Goal: Task Accomplishment & Management: Manage account settings

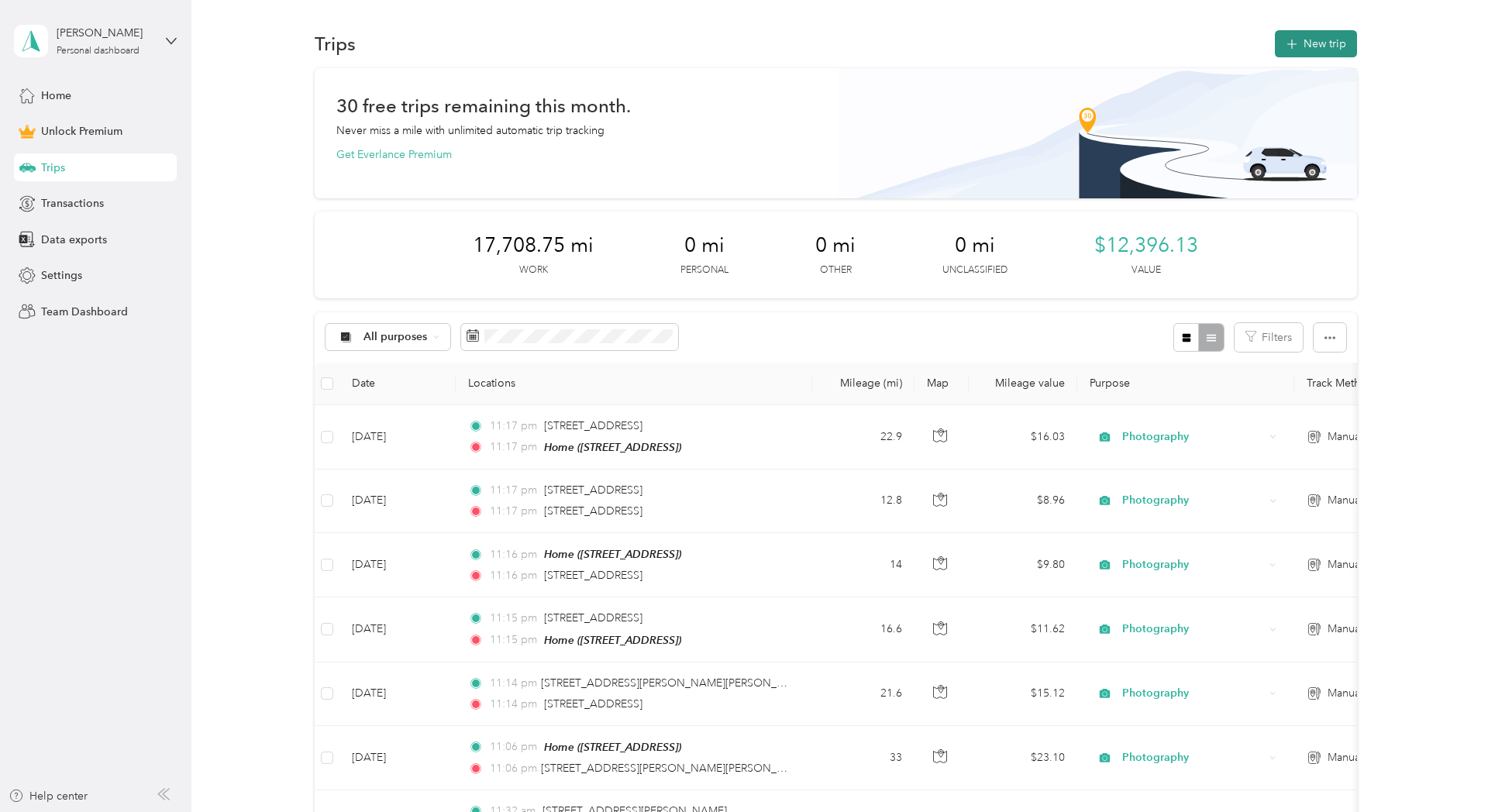
click at [1316, 44] on button "New trip" at bounding box center [1315, 43] width 82 height 27
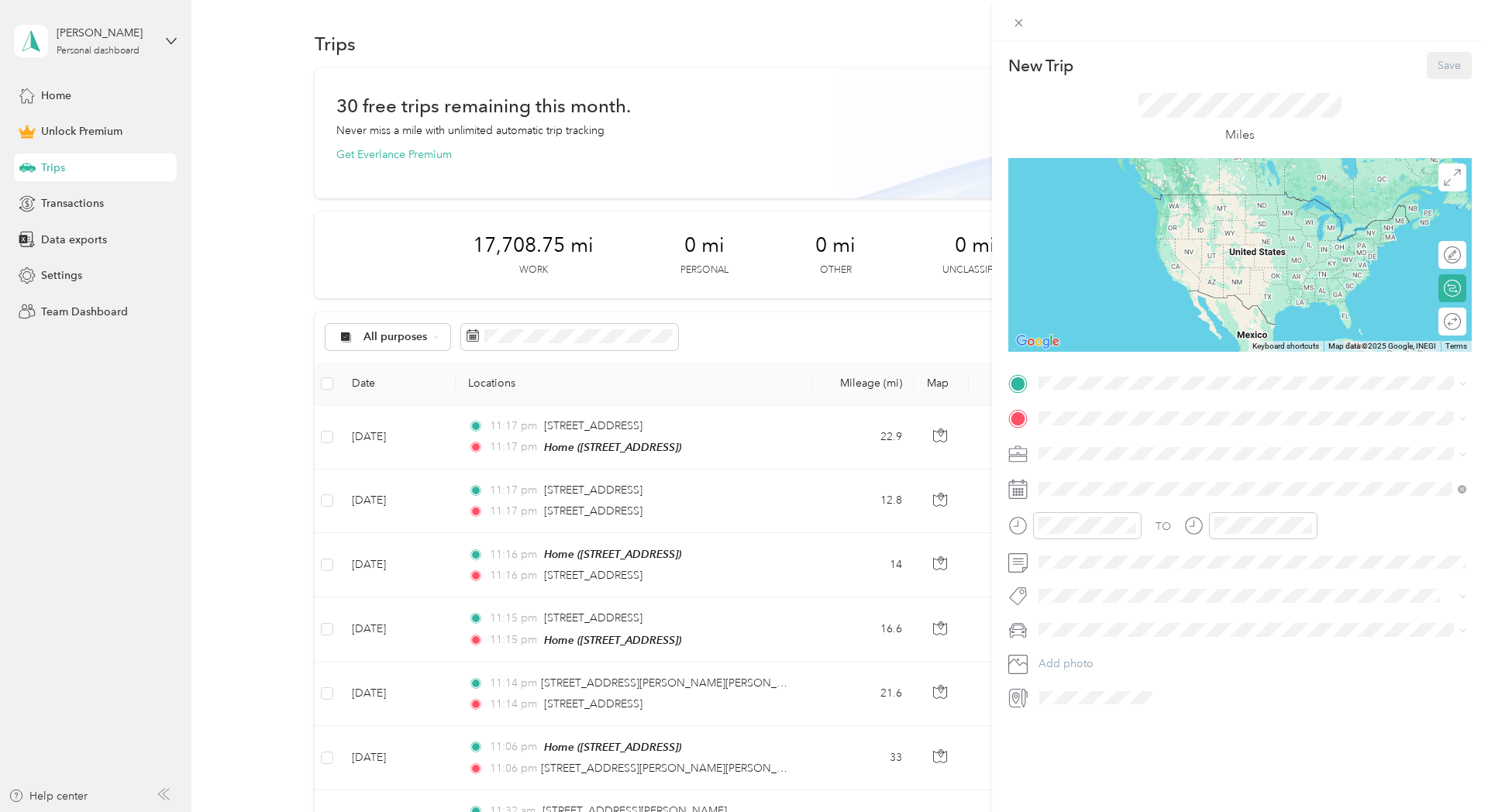
drag, startPoint x: 1096, startPoint y: 454, endPoint x: 1094, endPoint y: 445, distance: 9.2
click at [1096, 454] on div "Home [STREET_ADDRESS]" at bounding box center [1118, 454] width 98 height 33
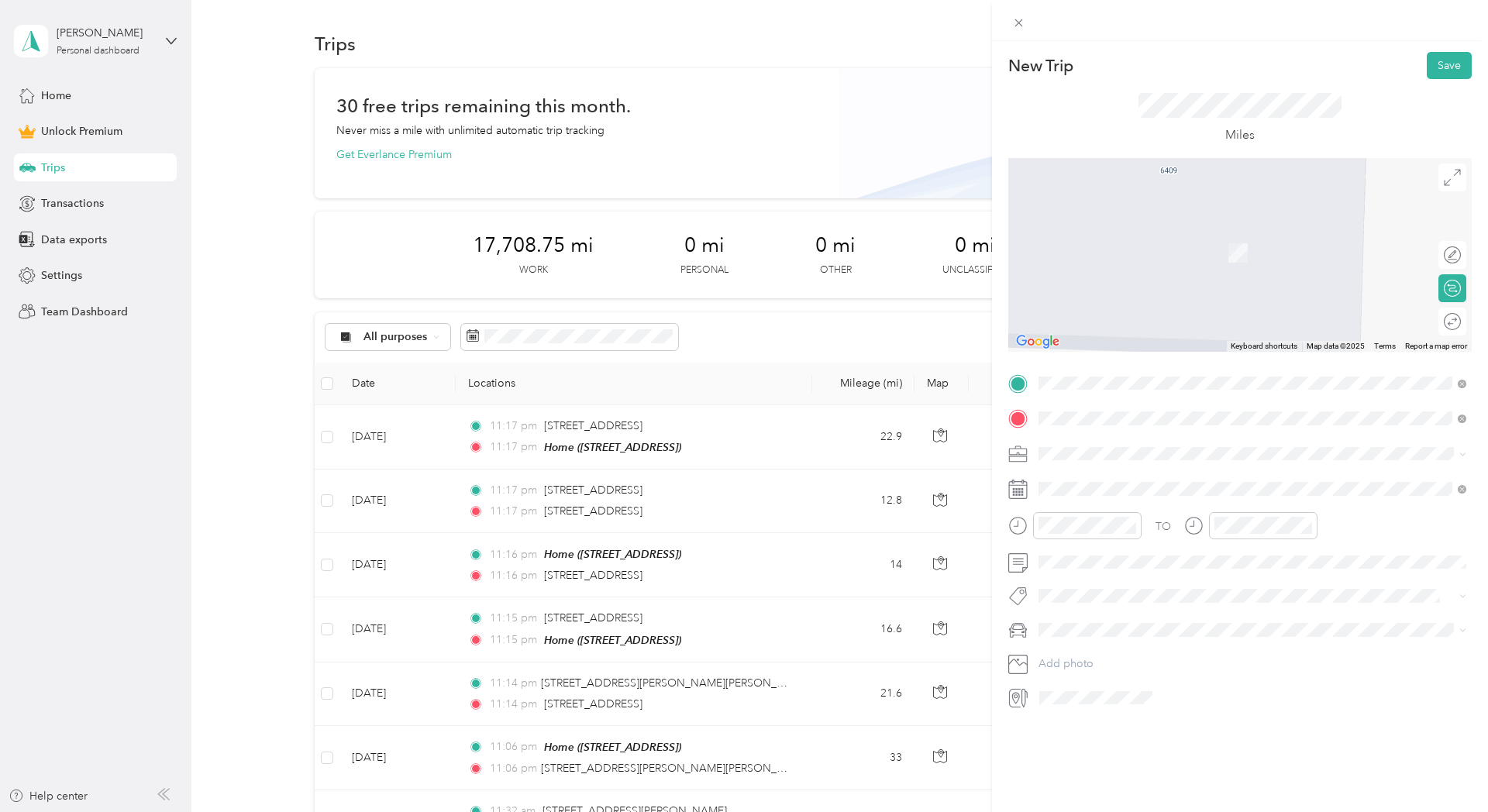
click at [1092, 482] on span "[STREET_ADDRESS][US_STATE]" at bounding box center [1146, 475] width 155 height 14
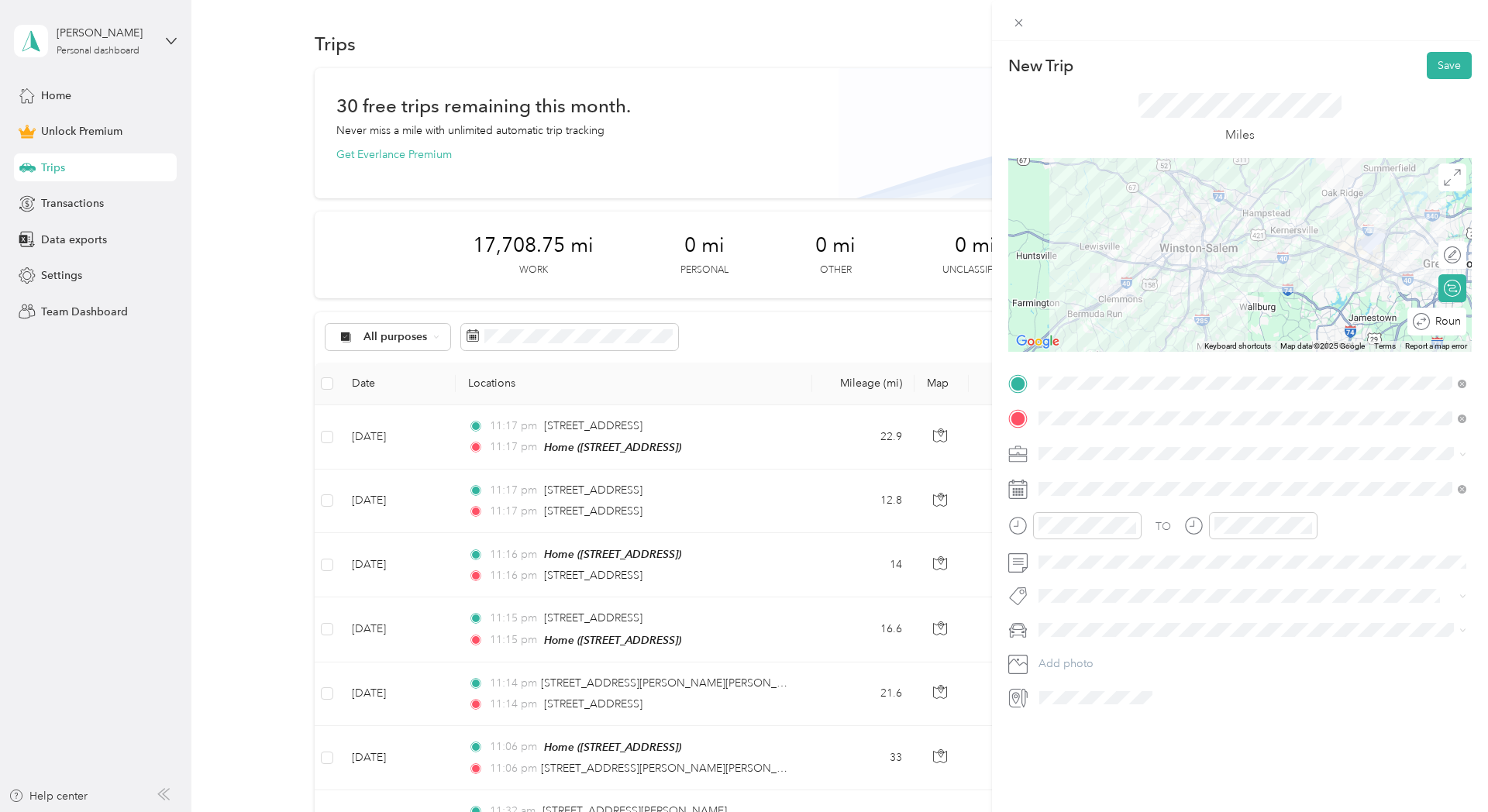
click at [1488, 322] on div at bounding box center [1517, 322] width 0 height 16
drag, startPoint x: 1091, startPoint y: 526, endPoint x: 1089, endPoint y: 511, distance: 15.1
click at [1091, 526] on li "Photography" at bounding box center [1252, 534] width 438 height 27
click at [1077, 479] on span at bounding box center [1252, 488] width 438 height 25
click at [1135, 628] on div "1" at bounding box center [1131, 630] width 20 height 19
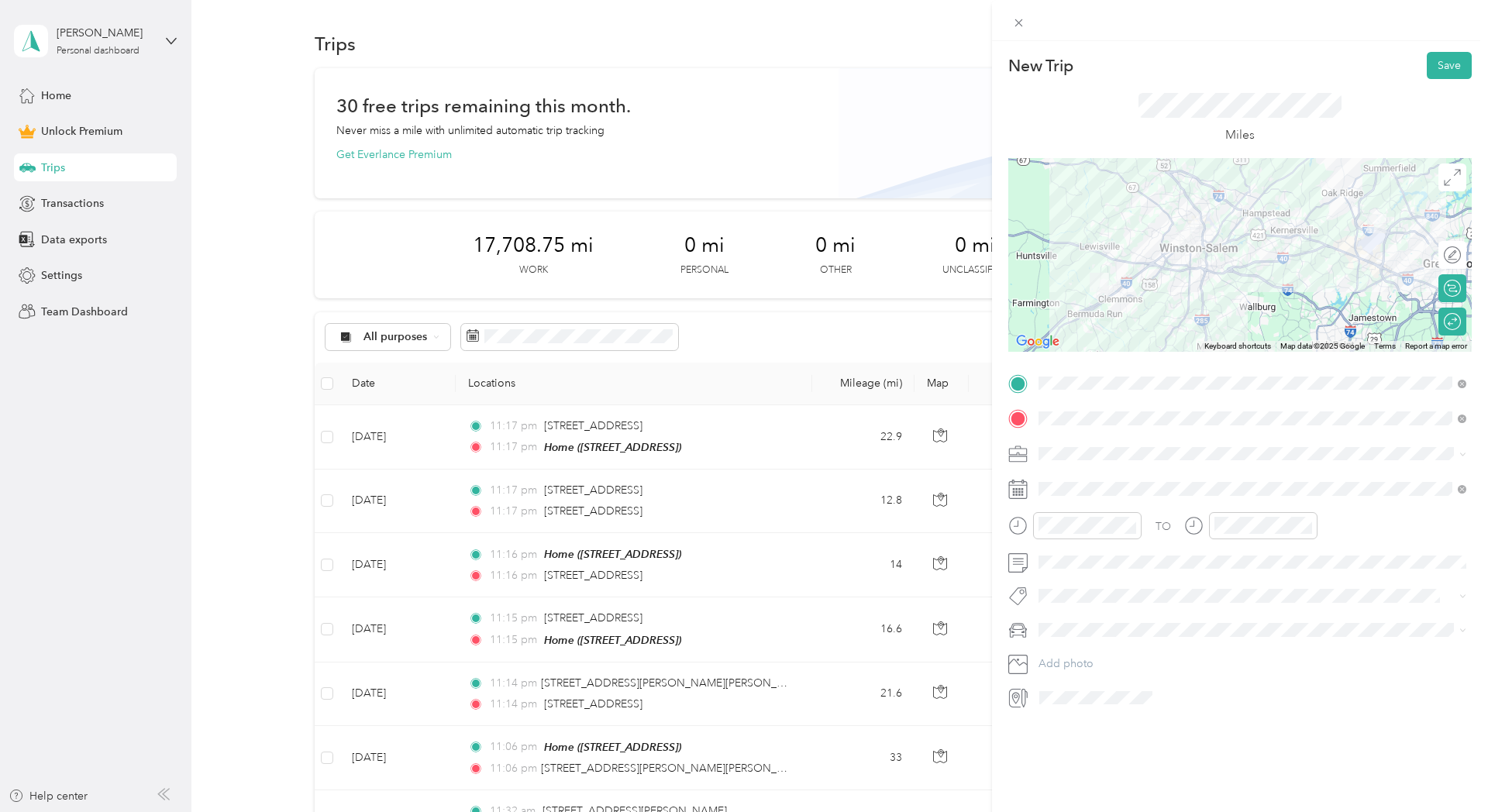
click at [1087, 653] on span "Hyundai Elantra" at bounding box center [1082, 656] width 76 height 13
click at [1460, 60] on button "Save" at bounding box center [1449, 65] width 45 height 27
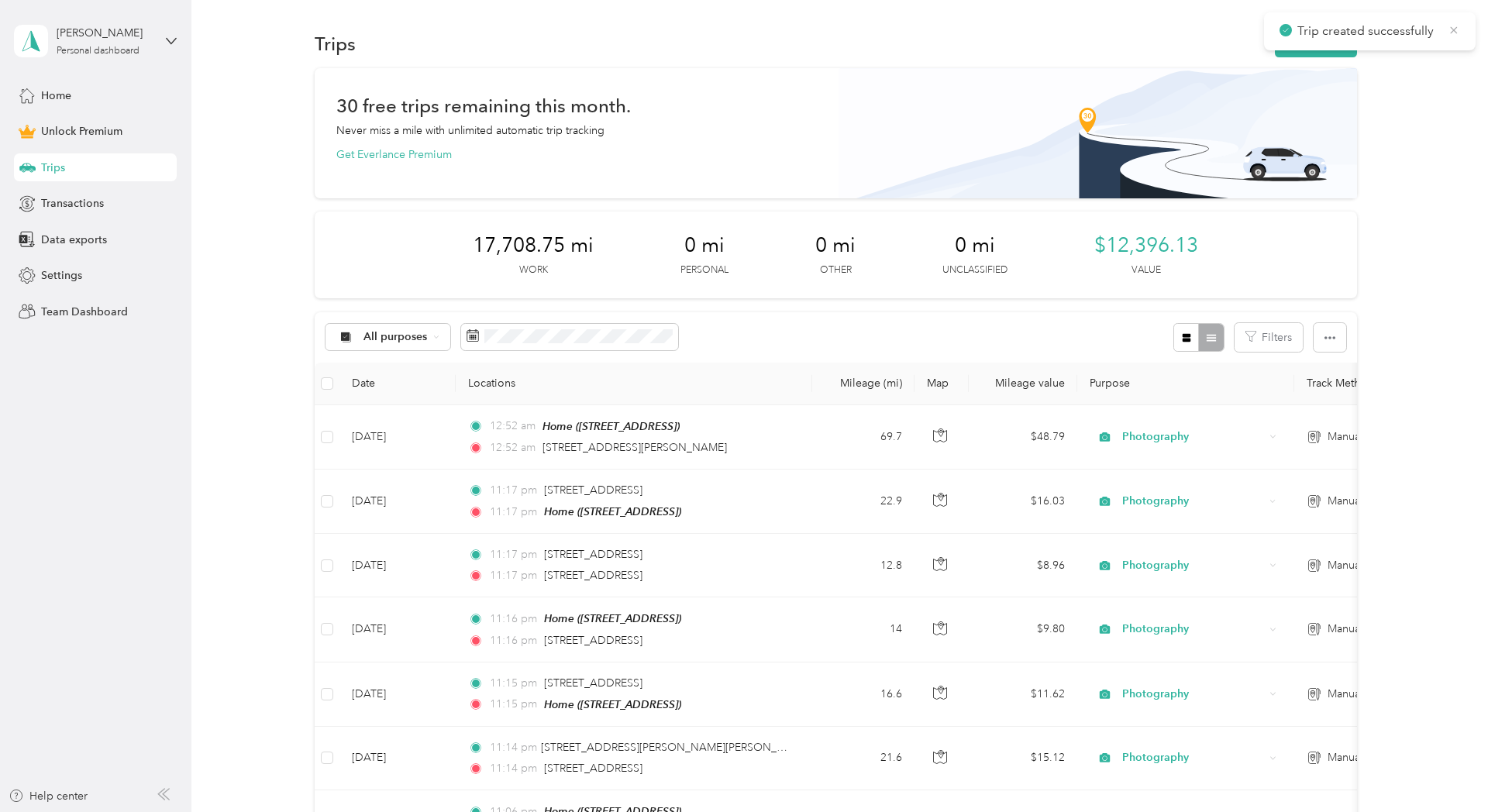
click at [1455, 27] on icon at bounding box center [1454, 30] width 12 height 14
click at [1329, 47] on button "New trip" at bounding box center [1315, 43] width 82 height 27
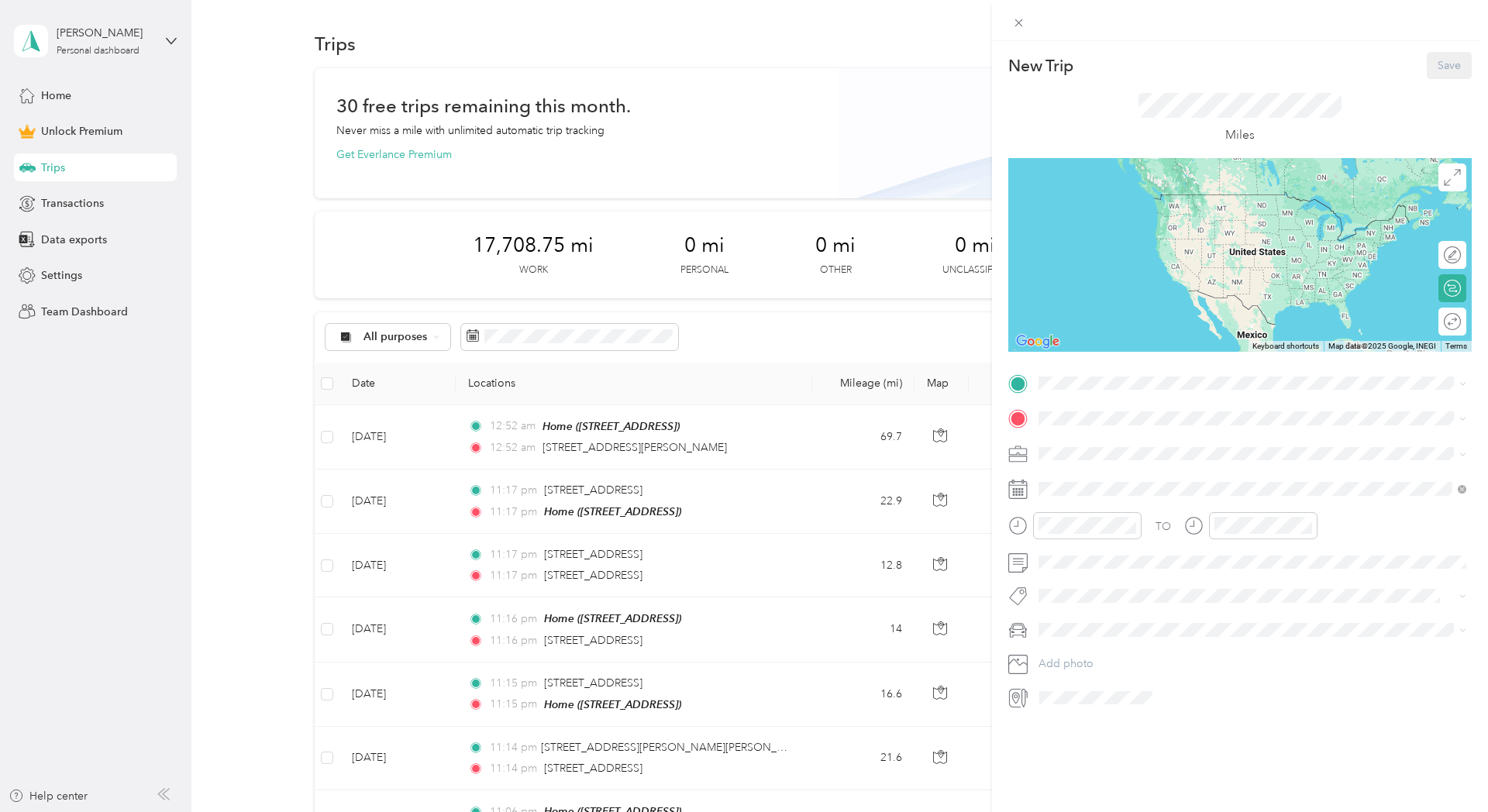
click at [1127, 456] on span "[STREET_ADDRESS]" at bounding box center [1118, 457] width 98 height 13
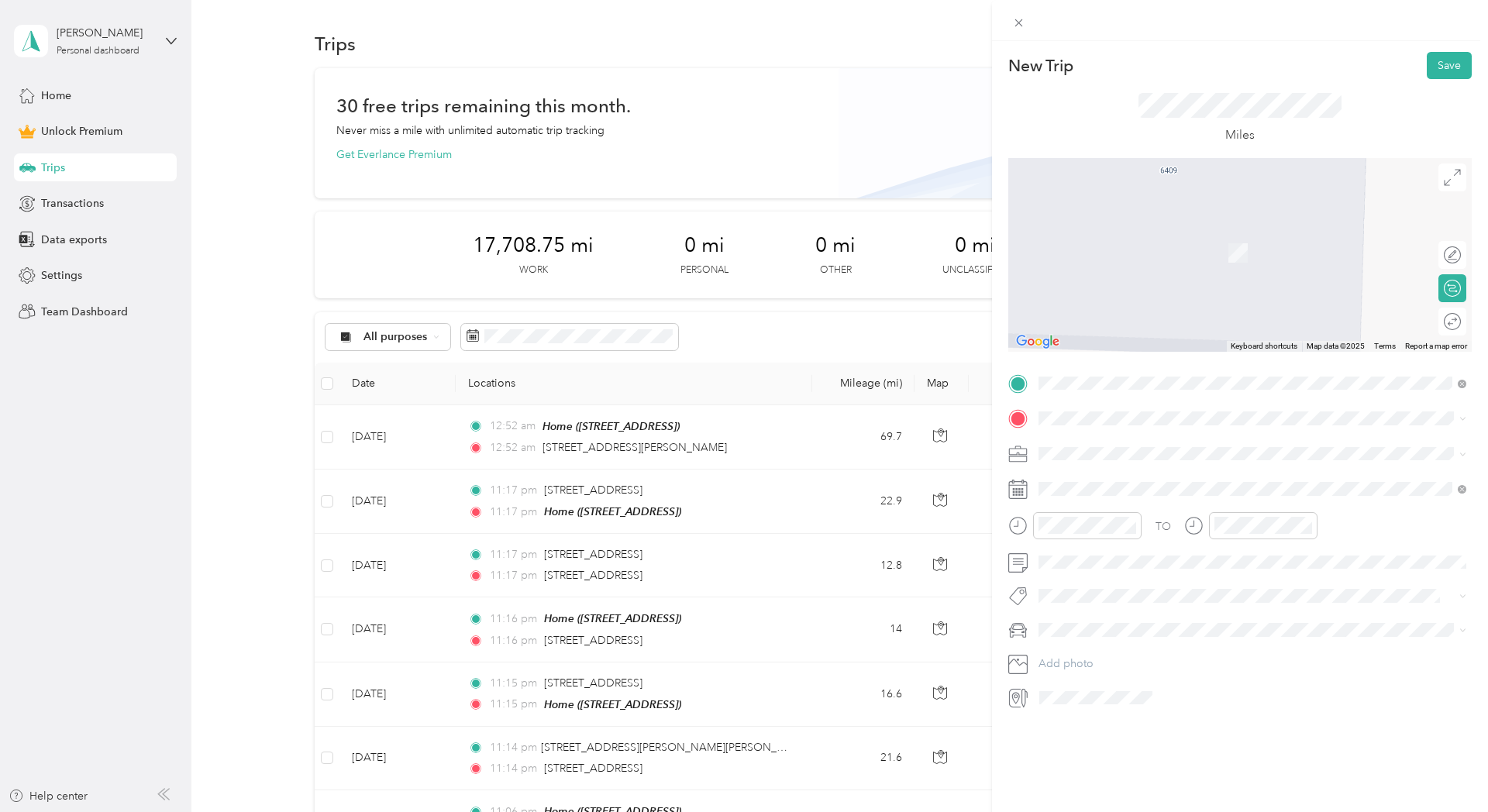
click at [1158, 475] on span "[STREET_ADDRESS][US_STATE][PERSON_NAME][US_STATE]" at bounding box center [1217, 473] width 298 height 14
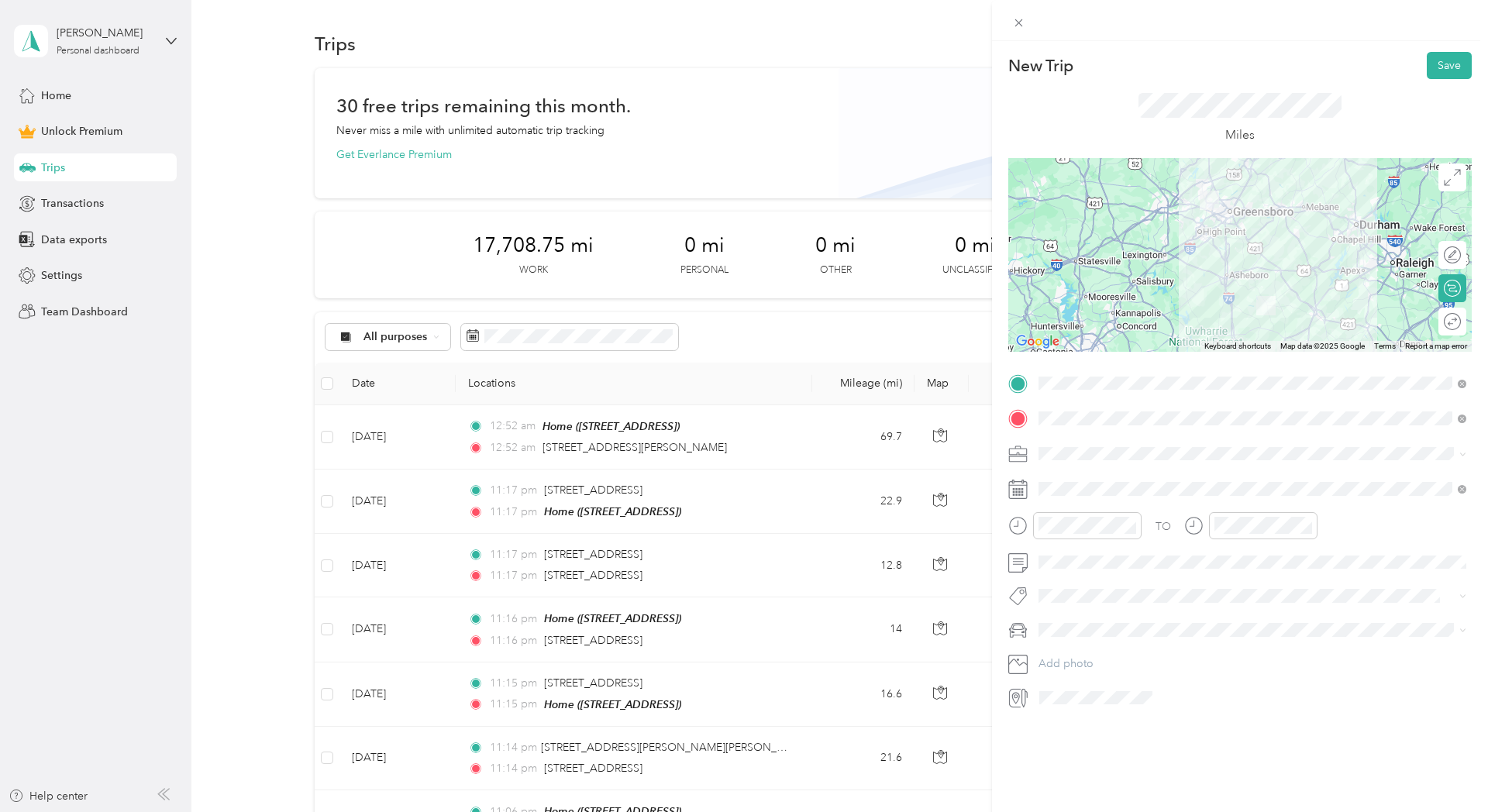
click at [1096, 442] on span at bounding box center [1252, 454] width 438 height 25
click at [1106, 529] on span "Photography" at bounding box center [1076, 535] width 65 height 13
click at [1155, 629] on div "2" at bounding box center [1151, 630] width 20 height 19
click at [1125, 656] on div "Hyundai Elantra" at bounding box center [1252, 658] width 417 height 16
click at [993, 366] on form "New Trip Save This trip cannot be edited because it is either under review, app…" at bounding box center [1240, 381] width 496 height 658
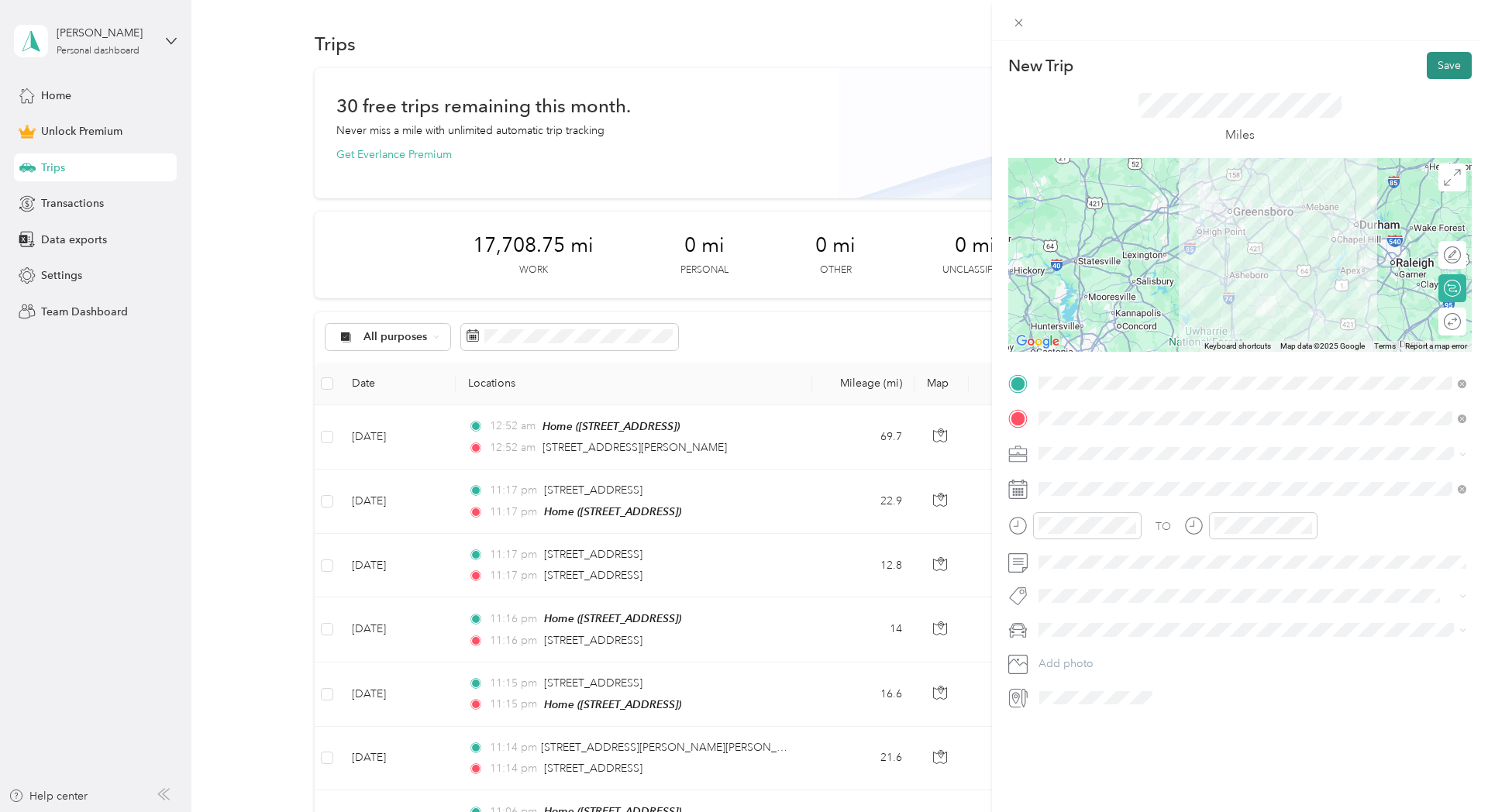
click at [1454, 69] on button "Save" at bounding box center [1449, 65] width 45 height 27
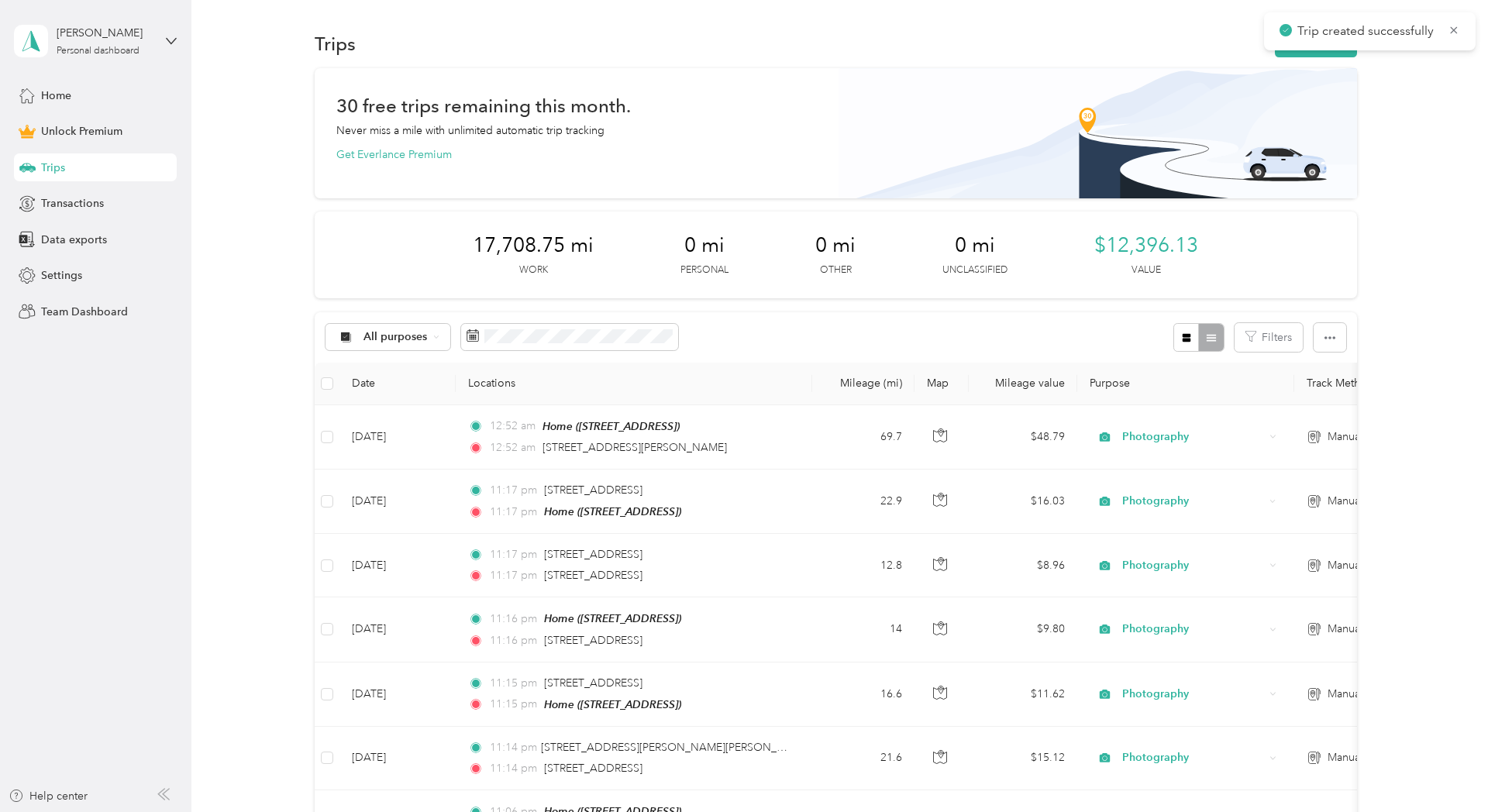
drag, startPoint x: 1451, startPoint y: 32, endPoint x: 1427, endPoint y: 35, distance: 24.2
click at [1452, 31] on icon at bounding box center [1454, 30] width 12 height 14
click at [1358, 40] on button "New trip" at bounding box center [1315, 43] width 82 height 27
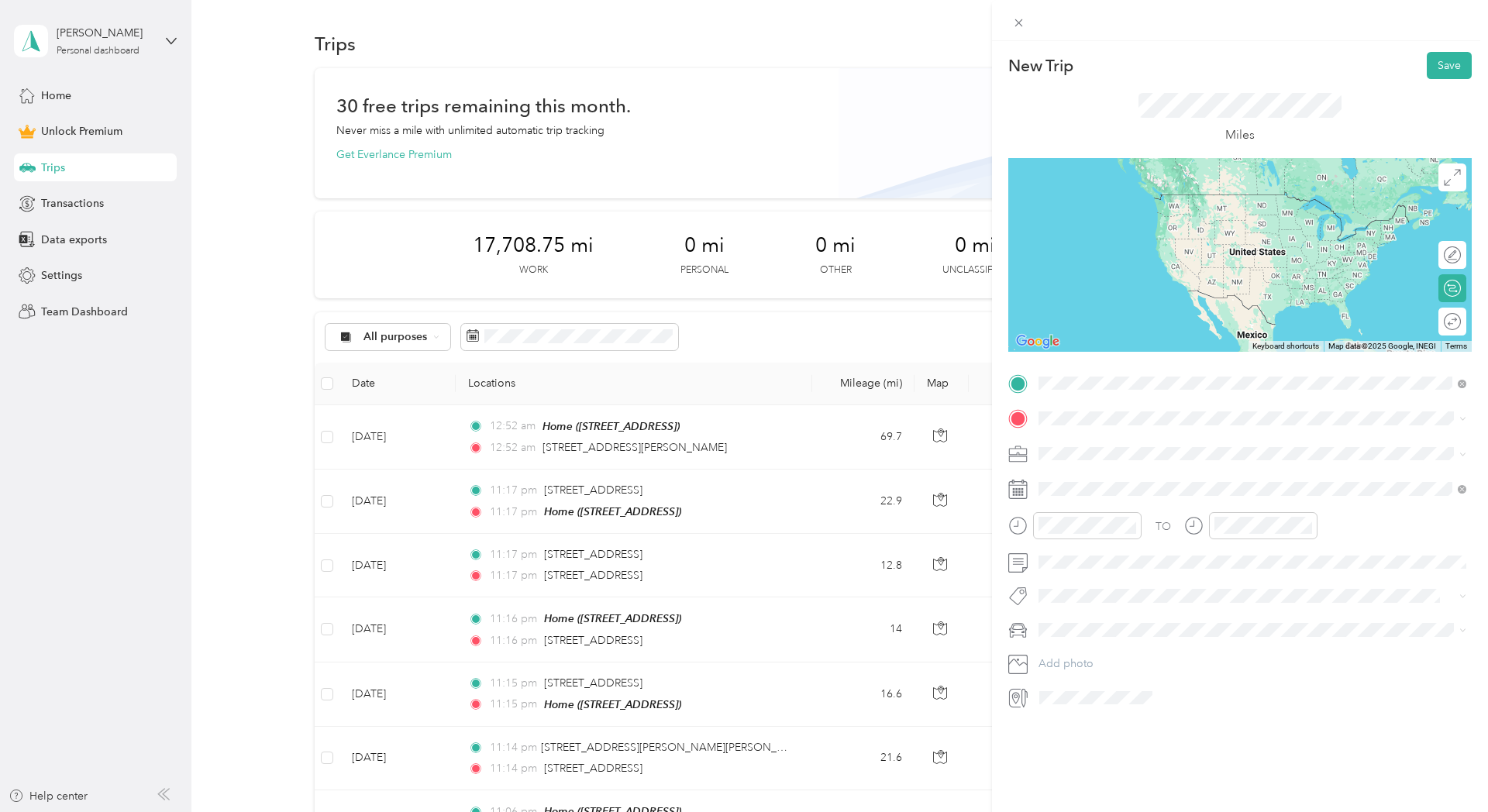
click at [1155, 446] on span "[STREET_ADDRESS][US_STATE][PERSON_NAME][US_STATE]" at bounding box center [1217, 439] width 298 height 14
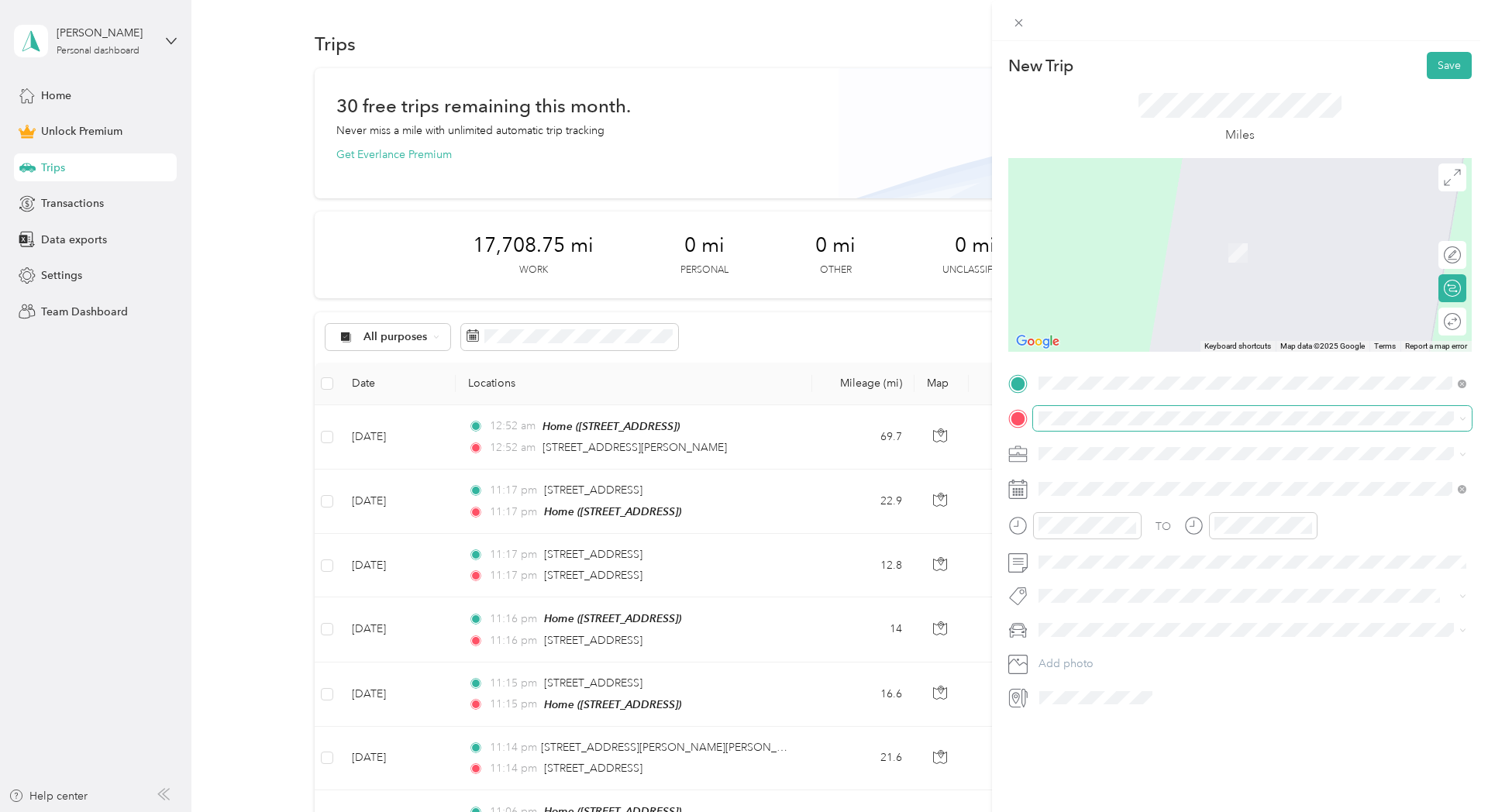
click at [1117, 410] on span at bounding box center [1252, 419] width 438 height 25
click at [1137, 474] on span "[STREET_ADDRESS][PERSON_NAME][US_STATE]" at bounding box center [1189, 475] width 241 height 14
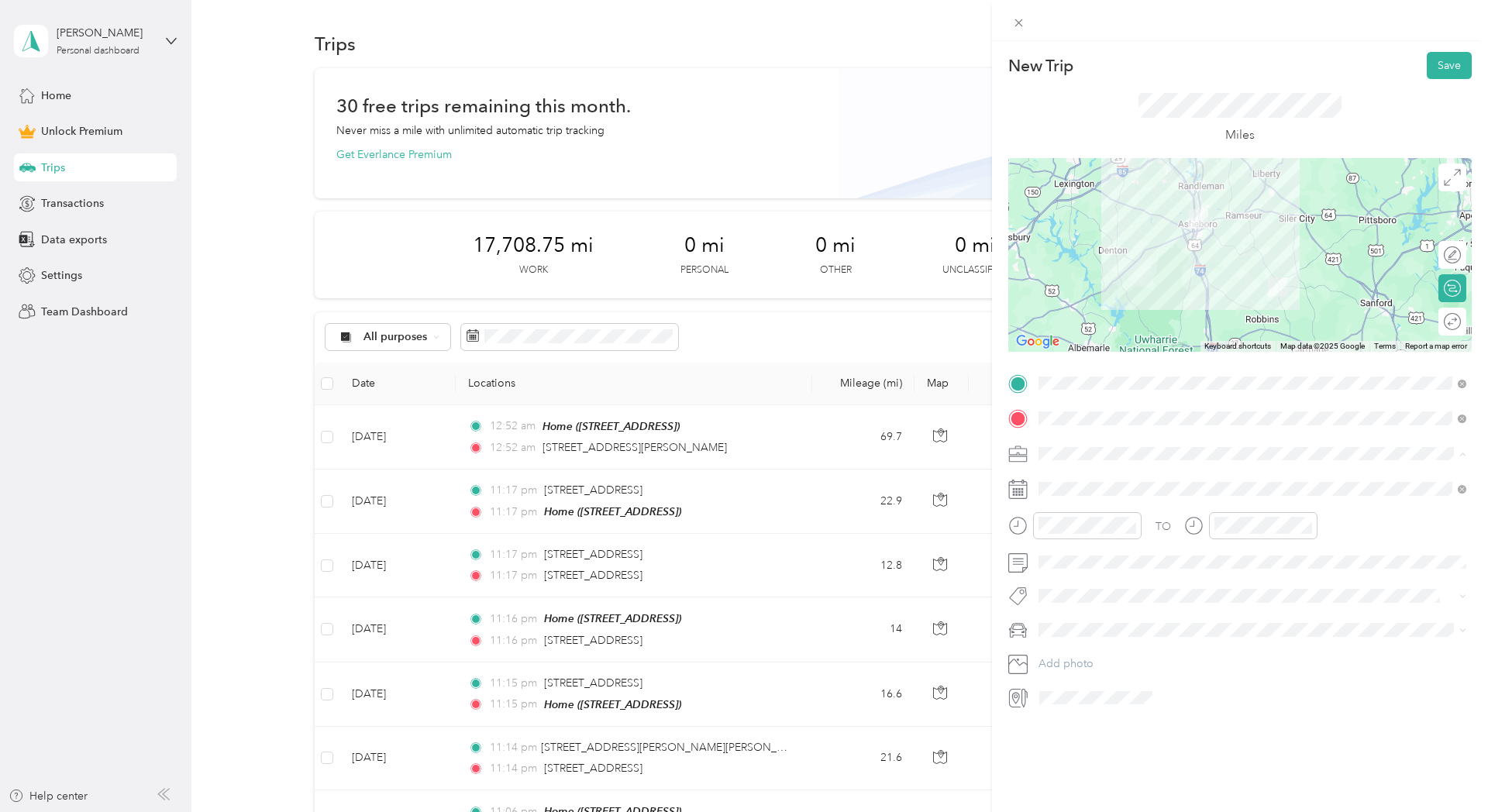
click at [1093, 527] on div "Photography" at bounding box center [1252, 535] width 417 height 16
click at [1148, 627] on div "2" at bounding box center [1151, 630] width 20 height 19
click at [1145, 652] on div "Hyundai Elantra" at bounding box center [1252, 654] width 417 height 16
click at [940, 331] on div "New Trip Save This trip cannot be edited because it is either under review, app…" at bounding box center [744, 406] width 1488 height 812
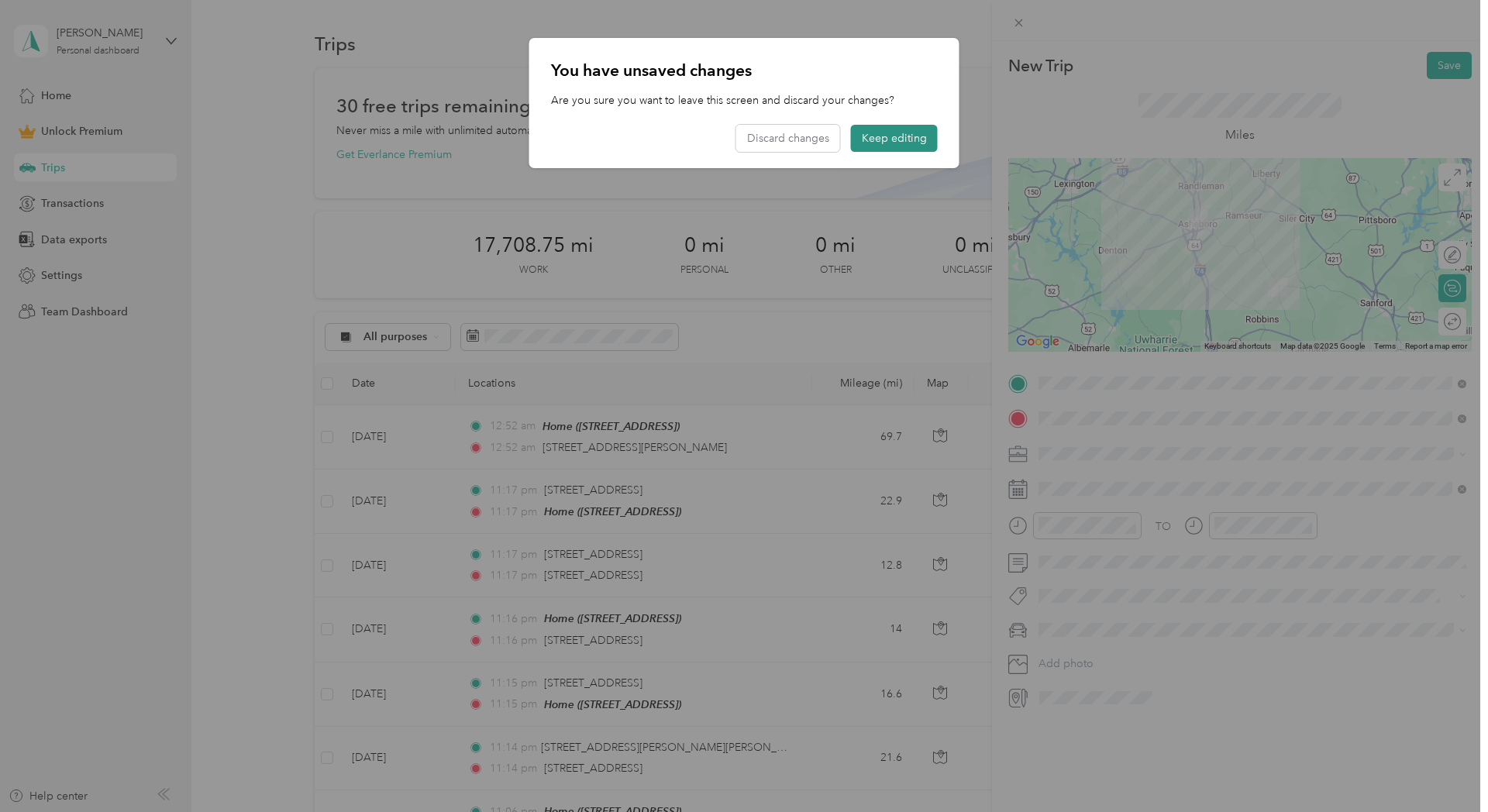
click at [904, 141] on button "Keep editing" at bounding box center [894, 138] width 87 height 27
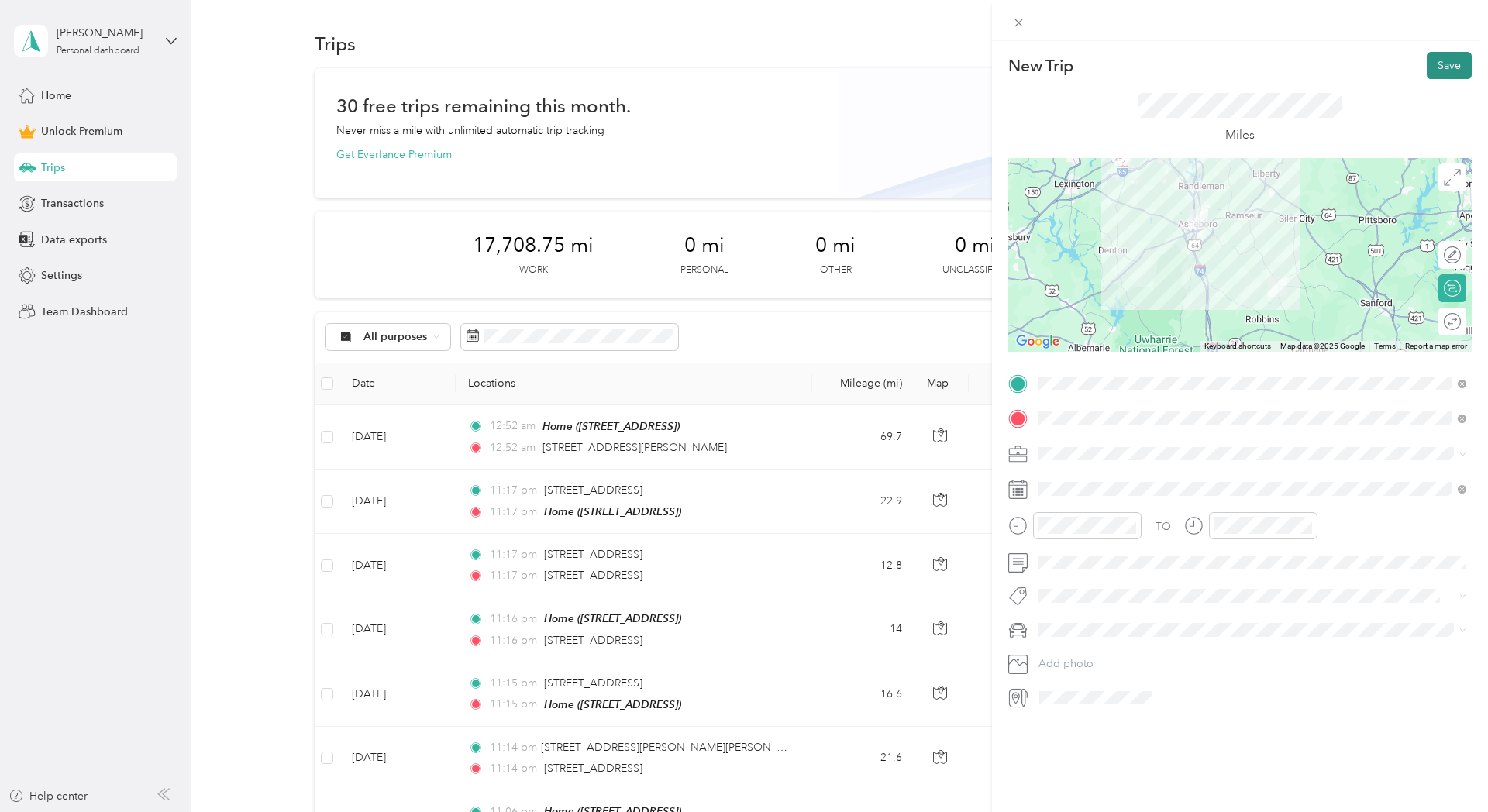
click at [1459, 65] on button "Save" at bounding box center [1449, 65] width 45 height 27
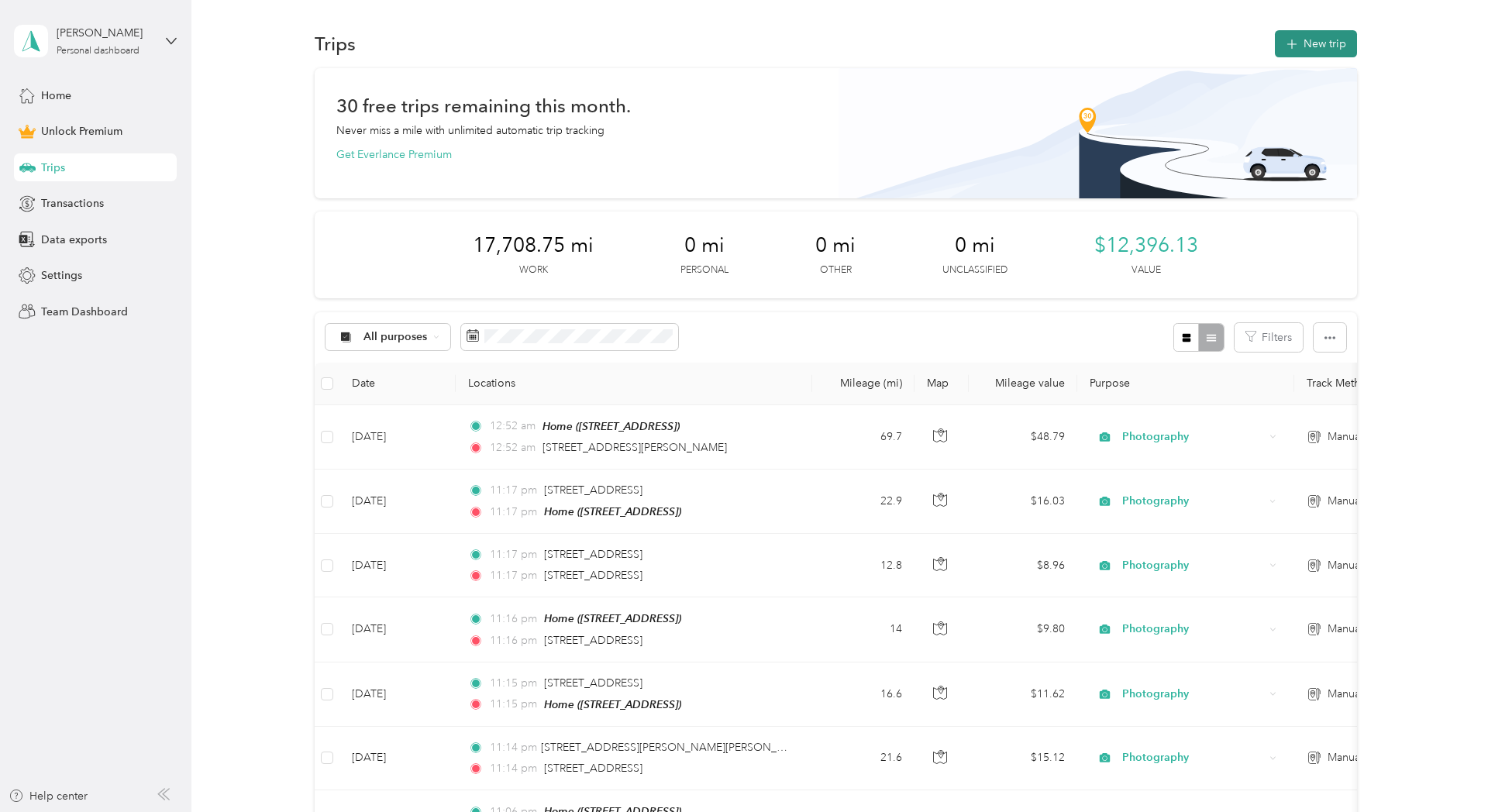
click at [1337, 48] on button "New trip" at bounding box center [1315, 43] width 82 height 27
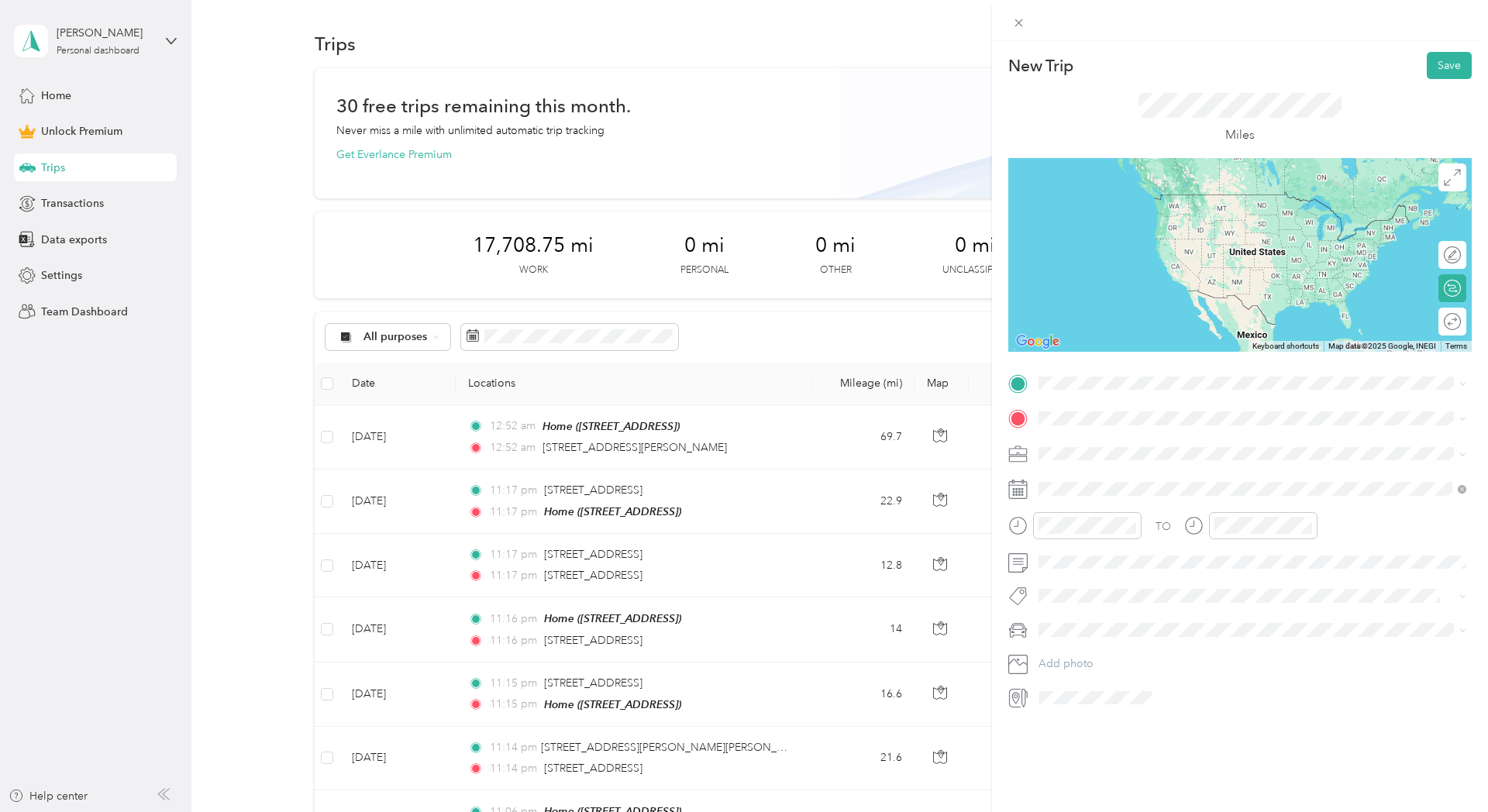
click at [1113, 444] on span "[STREET_ADDRESS][PERSON_NAME][US_STATE]" at bounding box center [1189, 437] width 241 height 14
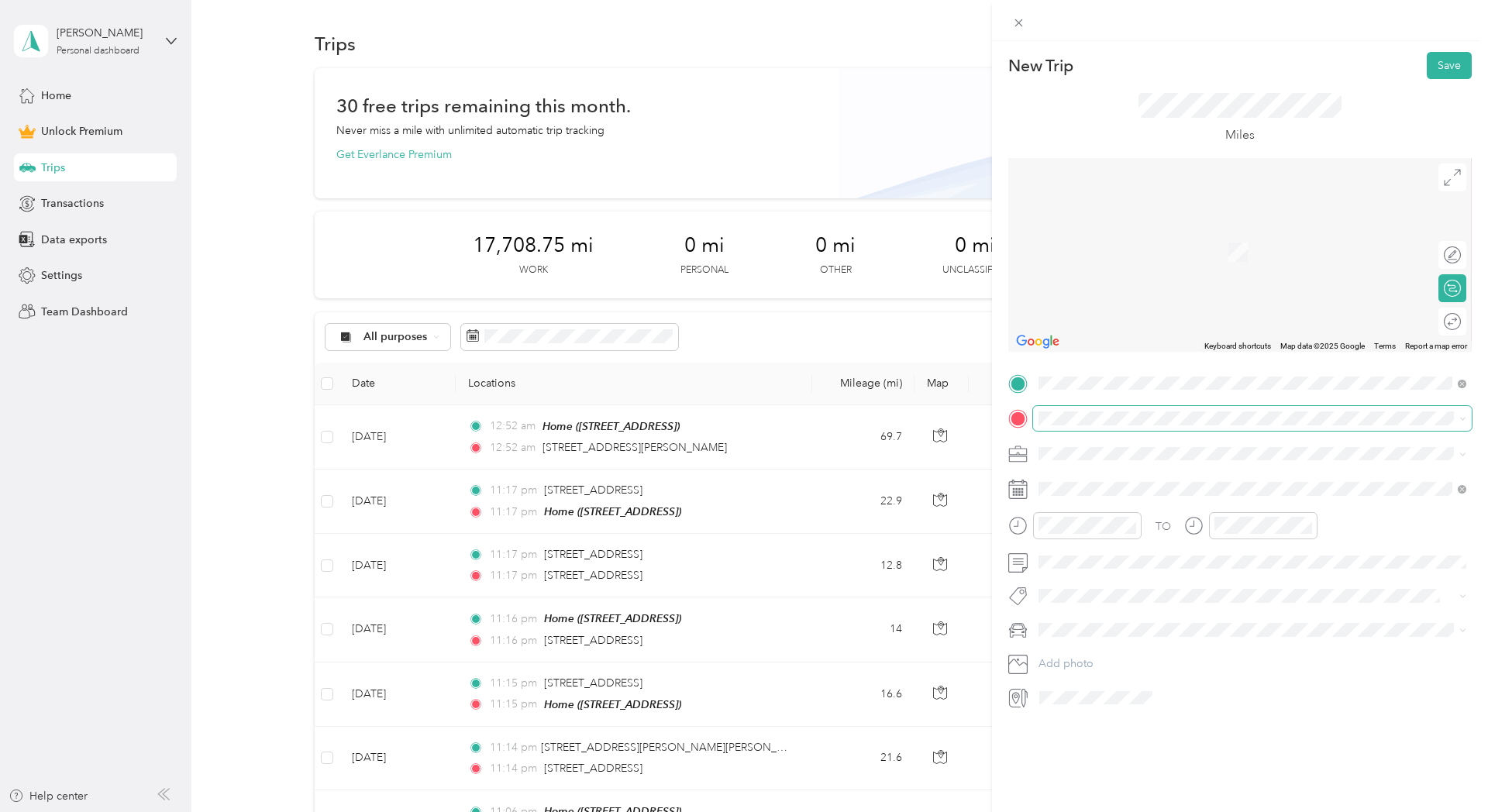
click at [1061, 408] on span at bounding box center [1252, 419] width 438 height 25
click at [1087, 488] on div "Home [STREET_ADDRESS]" at bounding box center [1118, 489] width 98 height 33
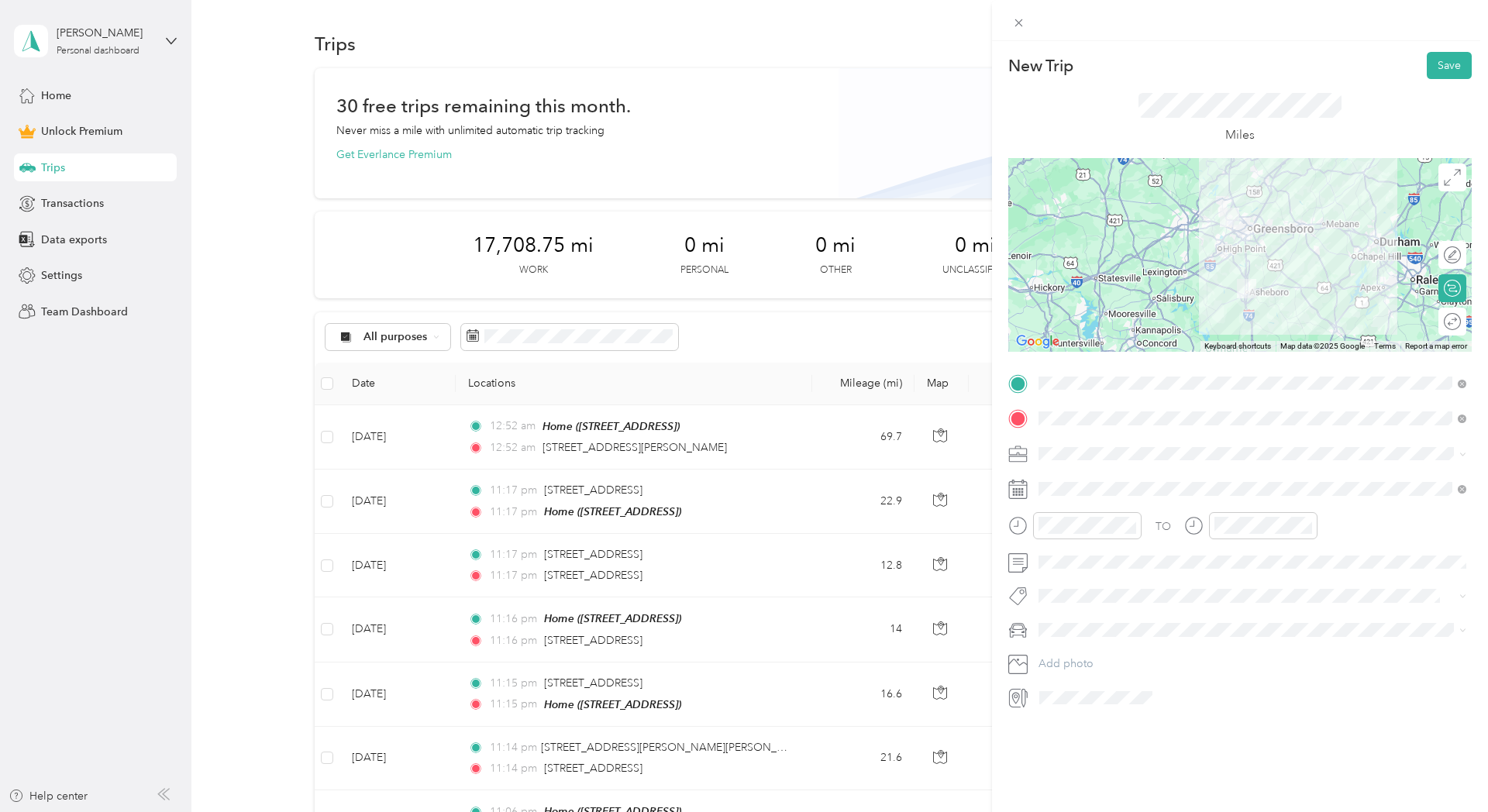
click at [1107, 523] on li "Photography" at bounding box center [1252, 526] width 438 height 27
click at [1082, 479] on span at bounding box center [1252, 488] width 438 height 25
click at [1144, 633] on div "2" at bounding box center [1151, 630] width 20 height 19
click at [1100, 651] on span "Hyundai Elantra" at bounding box center [1082, 657] width 76 height 13
click at [1452, 60] on button "Save" at bounding box center [1449, 65] width 45 height 27
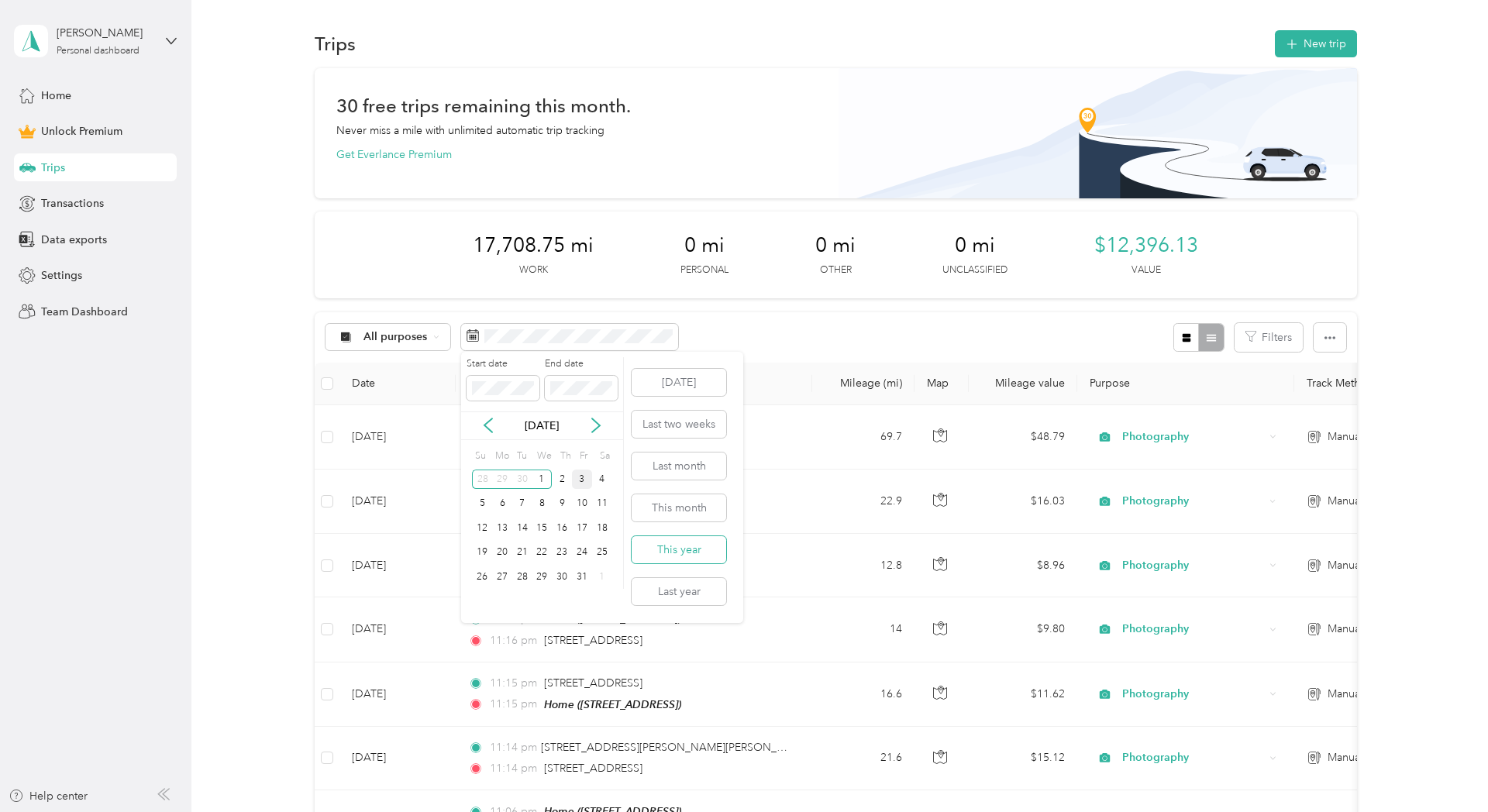
click at [697, 547] on button "This year" at bounding box center [679, 550] width 95 height 27
